Goal: Task Accomplishment & Management: Manage account settings

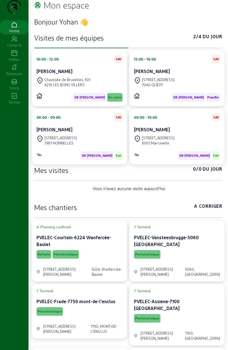
scroll to position [11, 0]
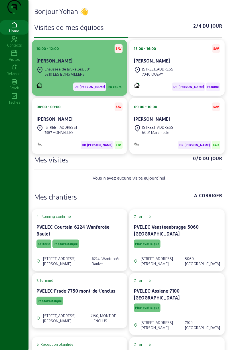
click at [79, 77] on div "6210 LES BONS VILLERS" at bounding box center [68, 74] width 46 height 5
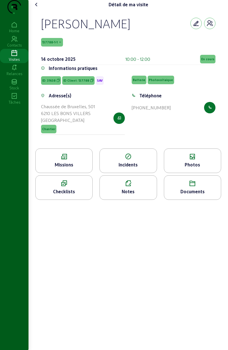
click at [178, 168] on div "Photos" at bounding box center [192, 164] width 57 height 7
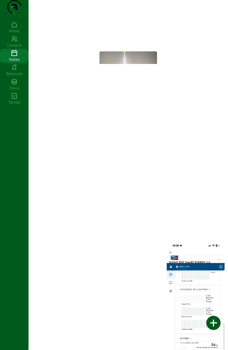
scroll to position [324, 0]
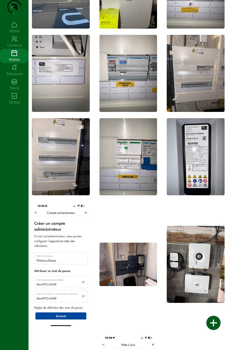
click at [53, 209] on img at bounding box center [61, 264] width 58 height 126
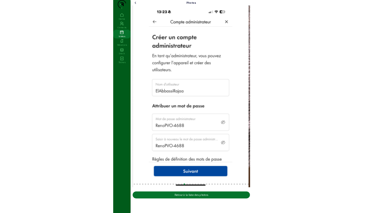
scroll to position [0, 0]
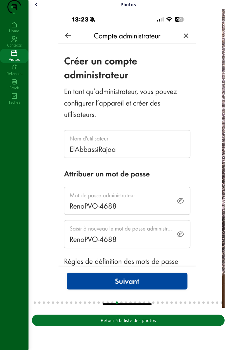
click at [54, 257] on div "19 / 42" at bounding box center [127, 158] width 191 height 298
click at [15, 248] on div "Home Contacts Visites Relances Stock Tâches" at bounding box center [14, 183] width 29 height 327
click at [66, 52] on img "19 / 42" at bounding box center [128, 158] width 138 height 298
click at [36, 8] on icon at bounding box center [36, 4] width 7 height 7
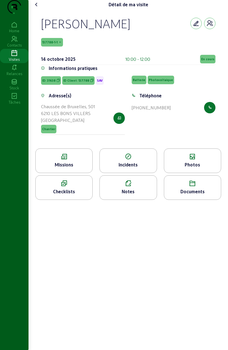
click at [208, 61] on span "En cours" at bounding box center [207, 59] width 13 height 4
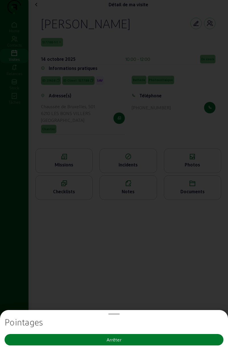
click at [132, 340] on button "Arrêter" at bounding box center [114, 339] width 219 height 11
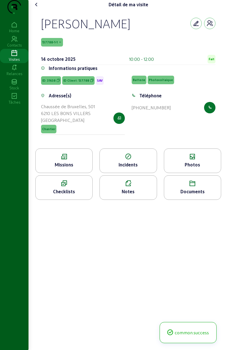
click at [36, 8] on icon at bounding box center [36, 4] width 7 height 7
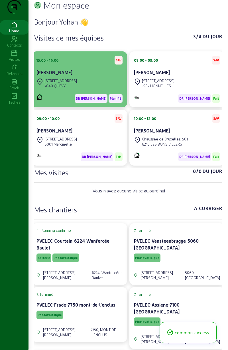
click at [91, 90] on div "[STREET_ADDRESS]" at bounding box center [80, 83] width 86 height 13
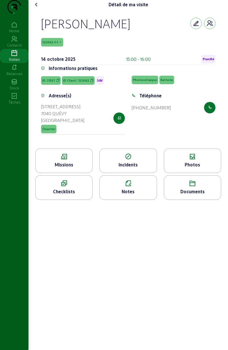
click at [38, 8] on icon at bounding box center [36, 4] width 7 height 7
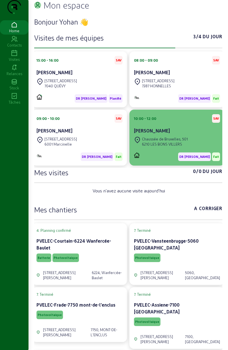
click at [154, 142] on div "Chaussée de Bruxelles, 501" at bounding box center [165, 138] width 46 height 5
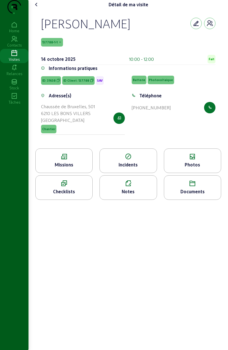
click at [134, 187] on icon at bounding box center [128, 183] width 57 height 7
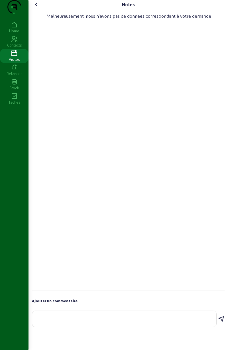
click at [90, 321] on textarea at bounding box center [124, 317] width 175 height 7
click at [111, 317] on textarea "- ." at bounding box center [124, 313] width 175 height 7
type textarea "-"
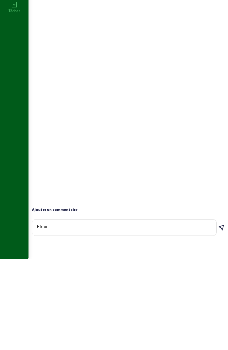
type textarea "Flexio"
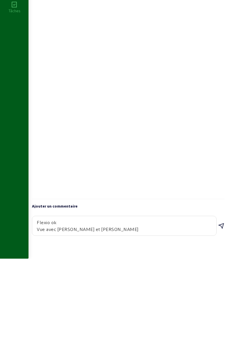
type textarea "Flexio ok Vue avec [PERSON_NAME] et [PERSON_NAME]"
click at [217, 328] on div "Flexio ok Vue avec [PERSON_NAME] et [PERSON_NAME]" at bounding box center [128, 317] width 193 height 21
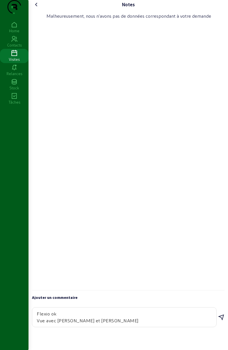
click at [219, 321] on icon at bounding box center [221, 317] width 7 height 7
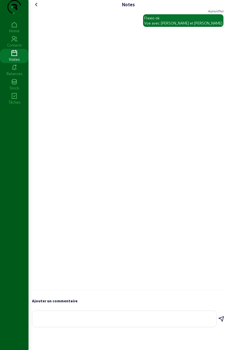
click at [35, 8] on icon at bounding box center [36, 4] width 7 height 7
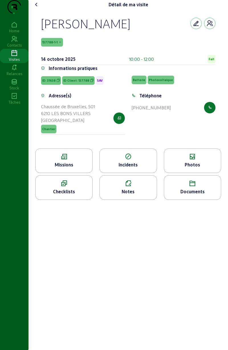
click at [37, 8] on icon at bounding box center [36, 4] width 7 height 7
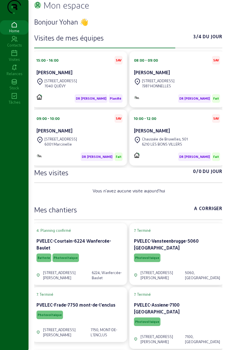
click at [207, 42] on span "Du jour" at bounding box center [213, 37] width 20 height 9
click at [13, 57] on icon at bounding box center [14, 53] width 29 height 7
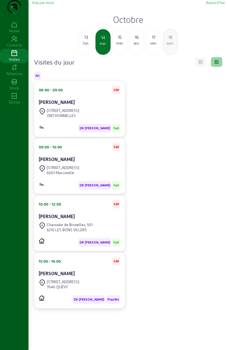
click at [85, 46] on div "lun." at bounding box center [86, 43] width 15 height 5
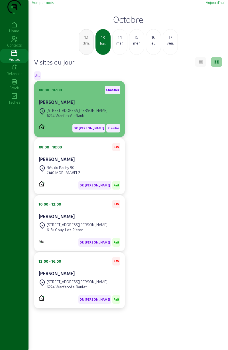
click at [94, 119] on div "[STREET_ADDRESS][PERSON_NAME]" at bounding box center [80, 113] width 82 height 13
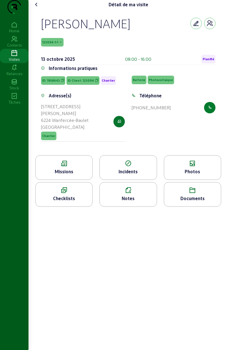
click at [208, 110] on icon "button" at bounding box center [210, 107] width 4 height 5
click at [35, 8] on icon at bounding box center [36, 4] width 7 height 7
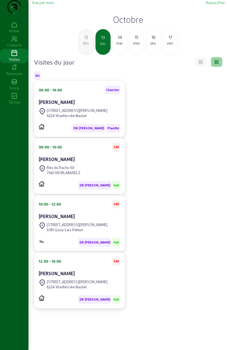
click at [154, 41] on div "16" at bounding box center [153, 37] width 15 height 7
